Goal: Task Accomplishment & Management: Manage account settings

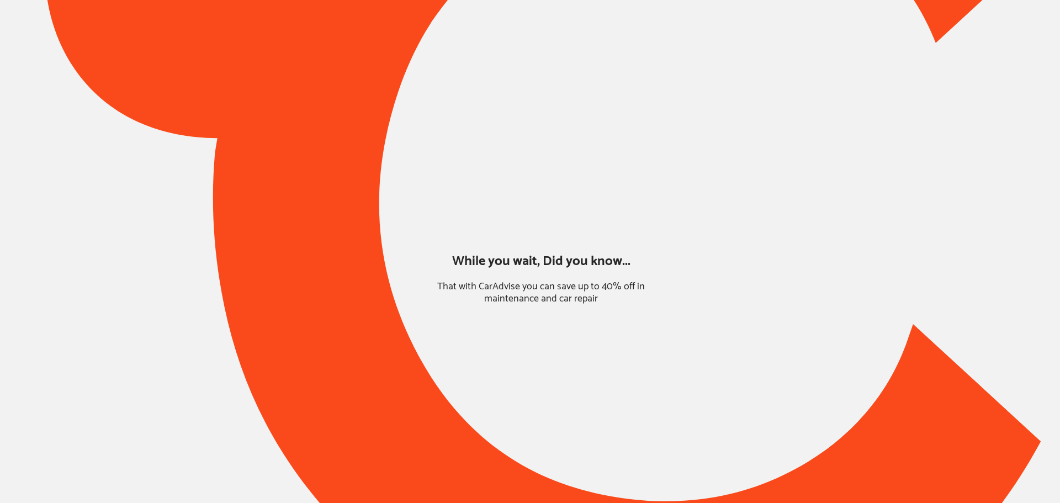
type input "*******"
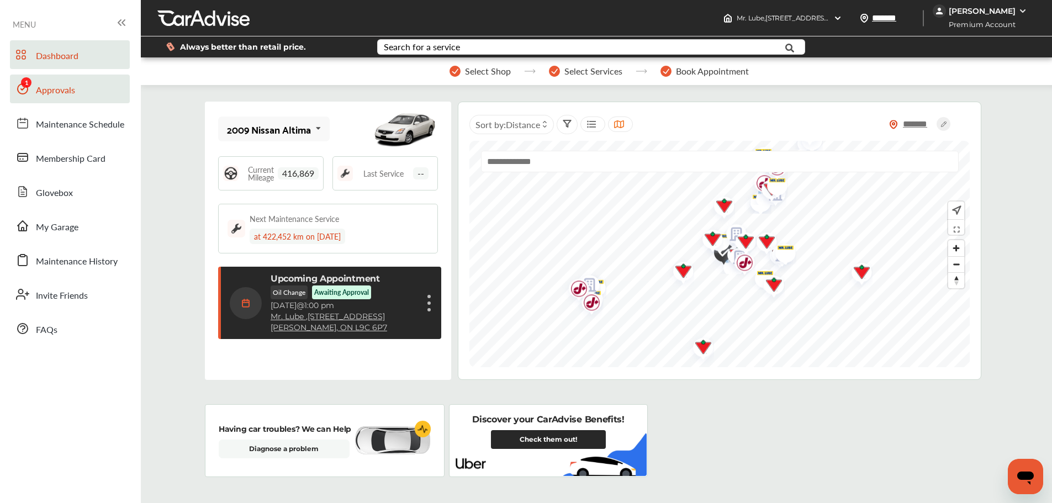
click at [78, 87] on link "Approvals" at bounding box center [70, 89] width 120 height 29
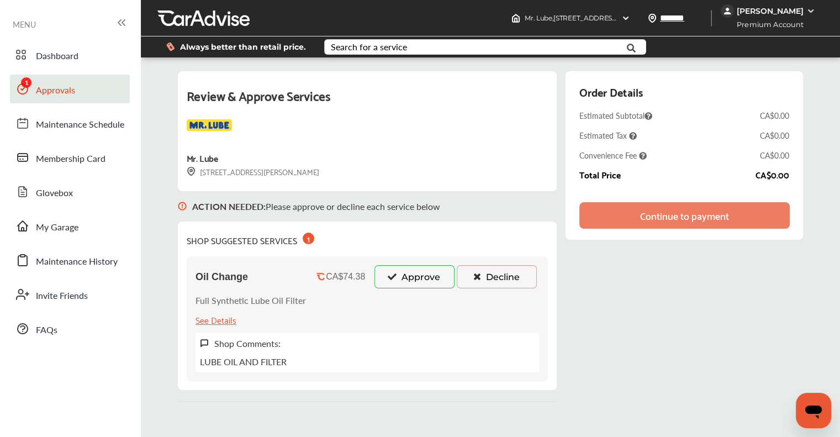
click at [381, 272] on button "Approve" at bounding box center [414, 276] width 80 height 23
